Goal: Find specific page/section: Find specific page/section

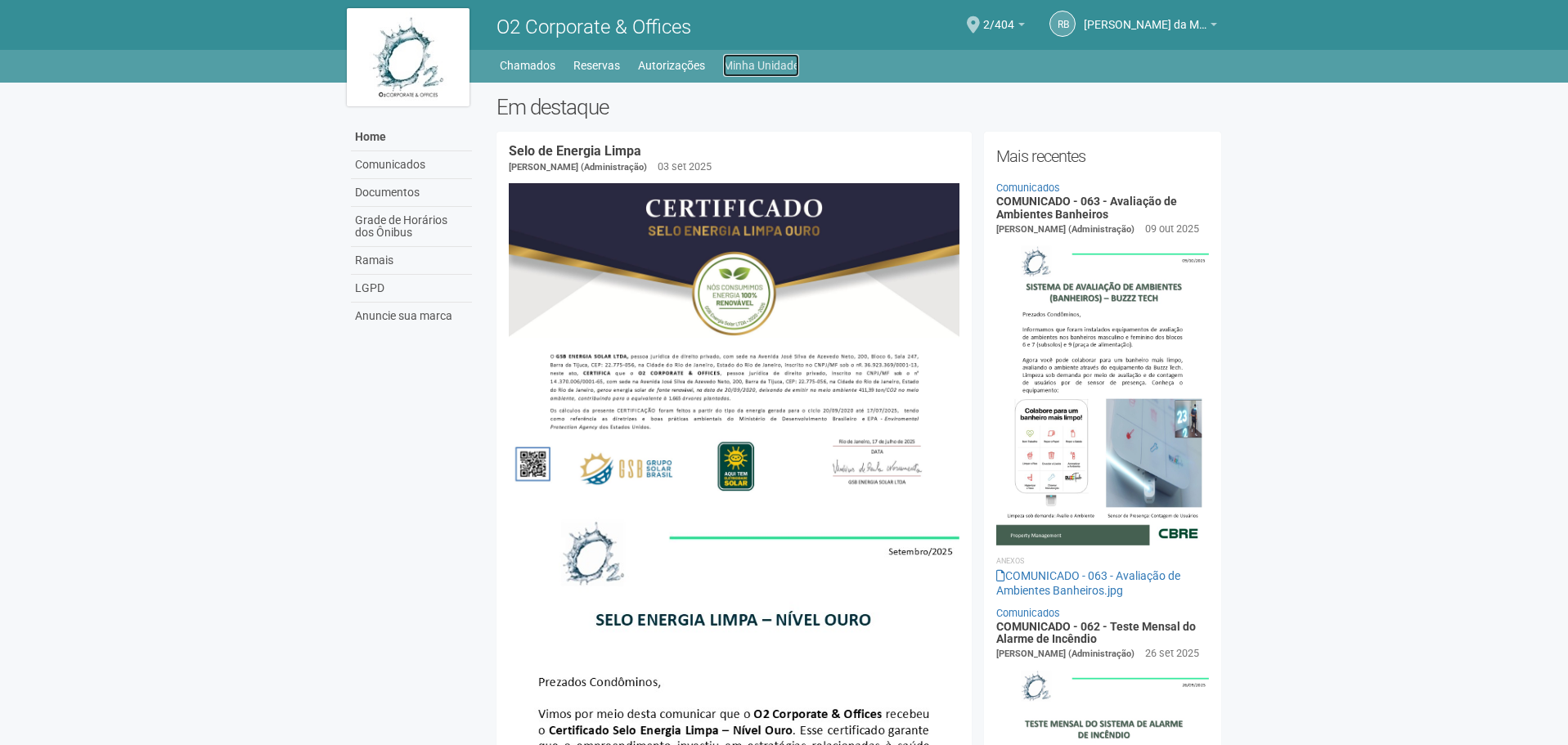
click at [788, 66] on link "Minha Unidade" at bounding box center [761, 65] width 76 height 23
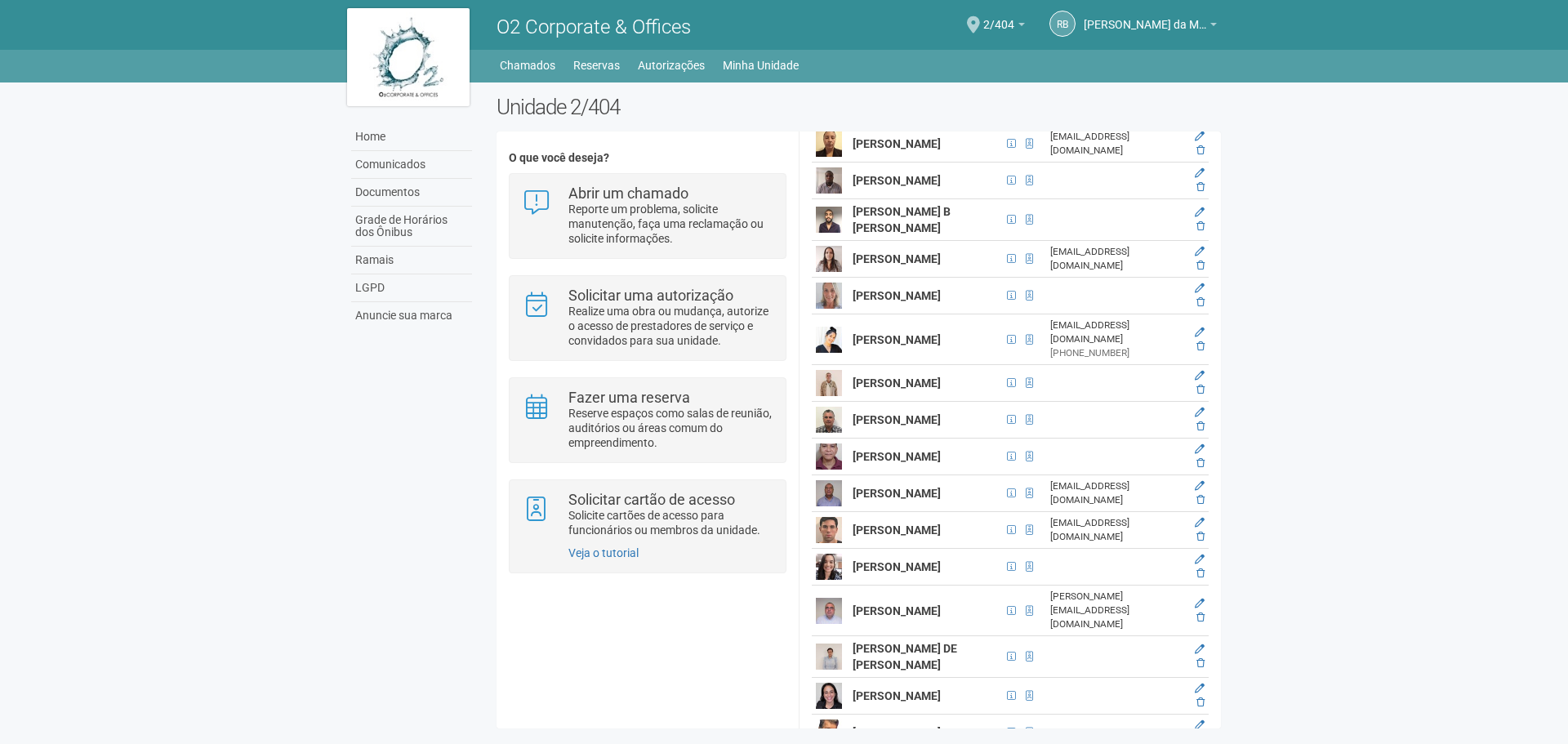
scroll to position [3105, 0]
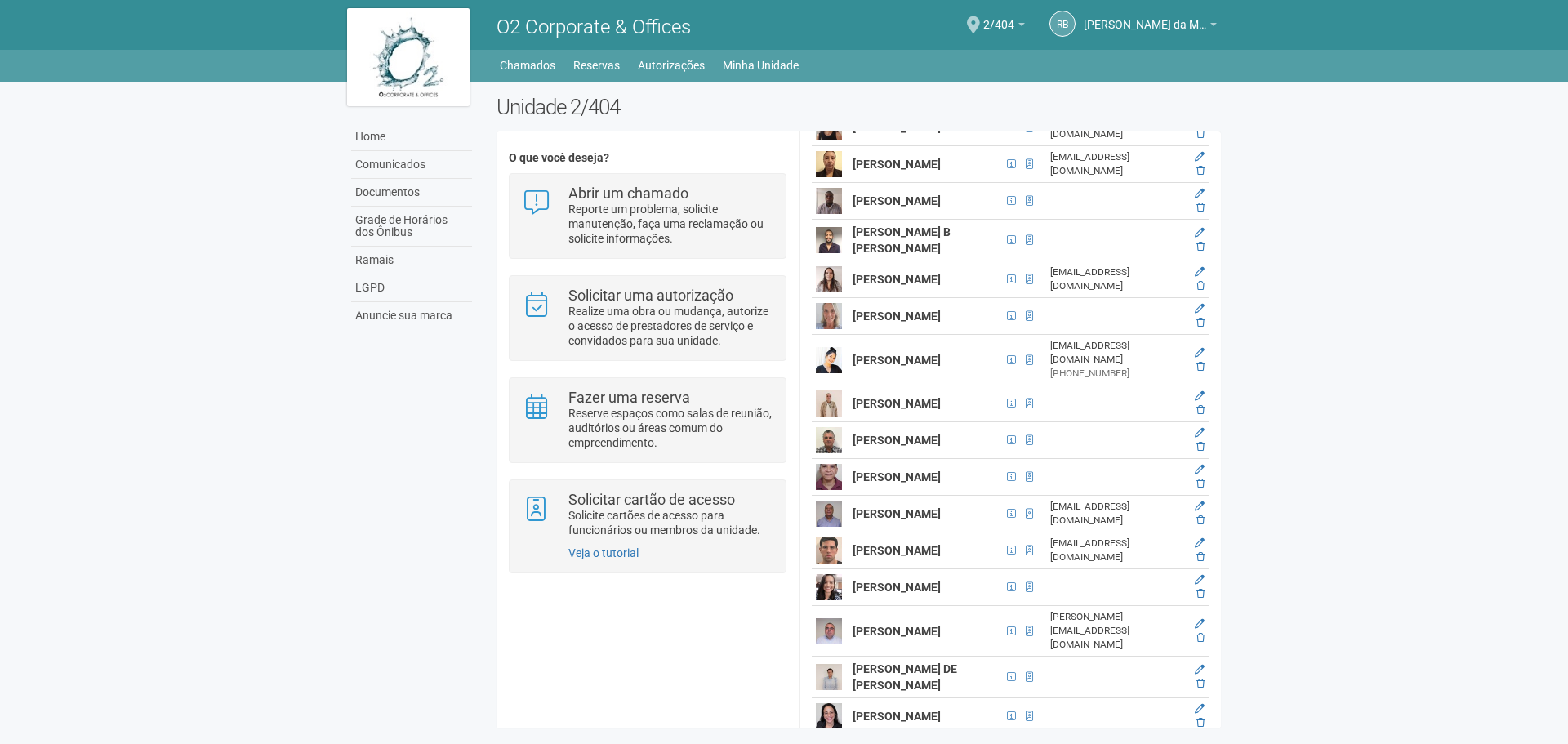
drag, startPoint x: 884, startPoint y: 575, endPoint x: 849, endPoint y: 553, distance: 41.3
click at [849, 219] on td "[PERSON_NAME]" at bounding box center [925, 201] width 154 height 37
copy strong "[PERSON_NAME]"
click at [1195, 199] on icon at bounding box center [1199, 193] width 10 height 10
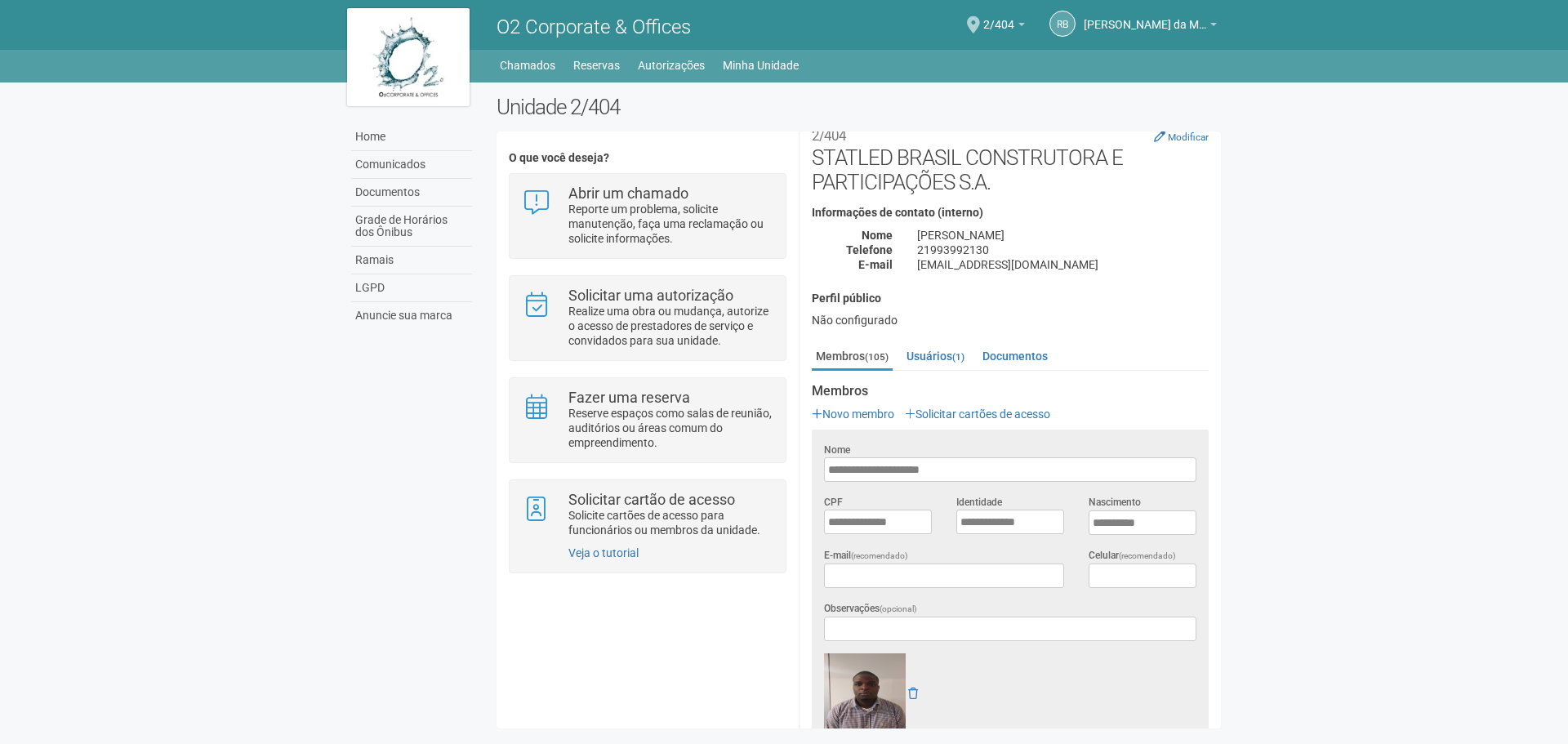
scroll to position [186, 0]
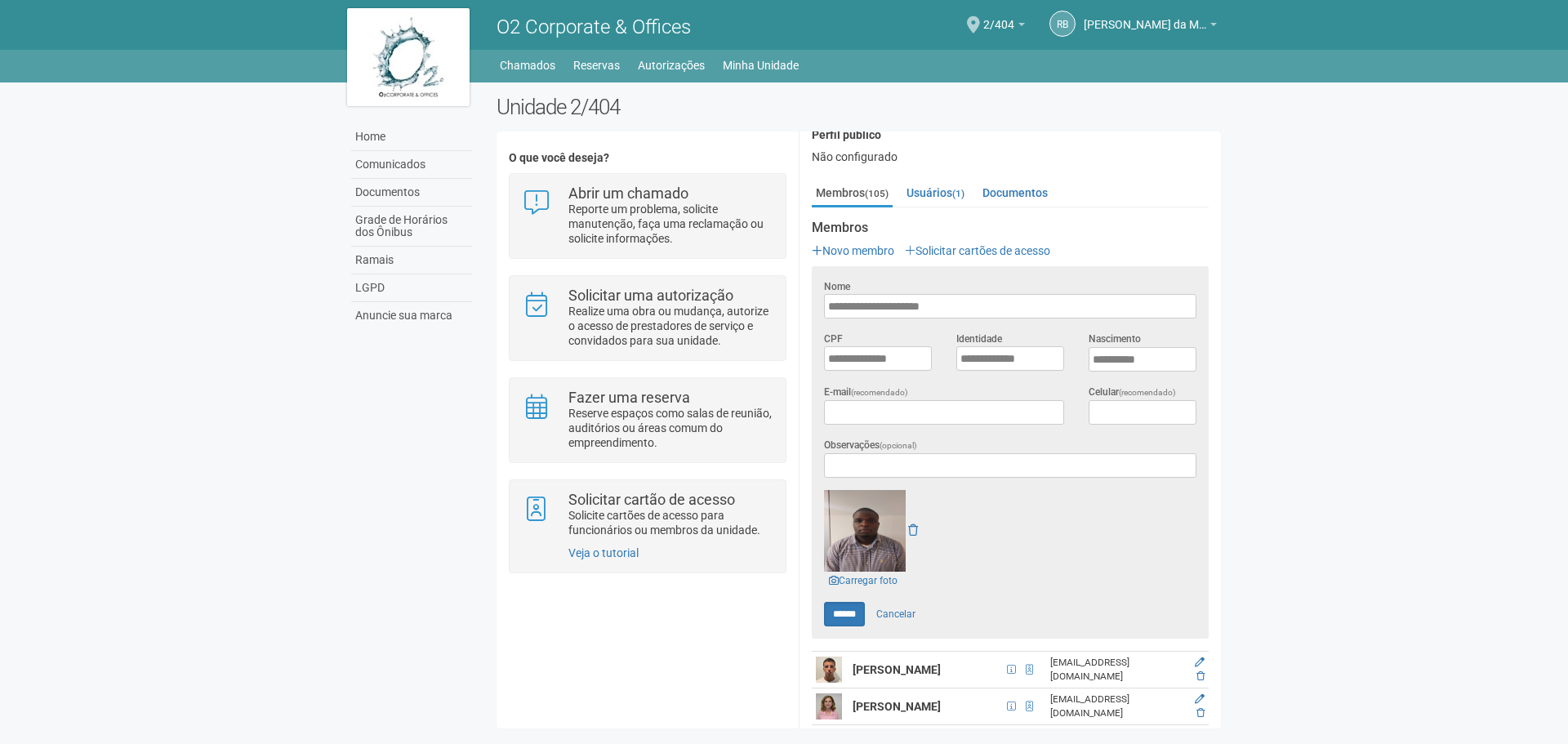
click at [1277, 326] on body "Aguarde... O2 Corporate & Offices RB [PERSON_NAME] da Motta Junior [PERSON_NAME…" at bounding box center [784, 372] width 1568 height 744
